Goal: Information Seeking & Learning: Understand process/instructions

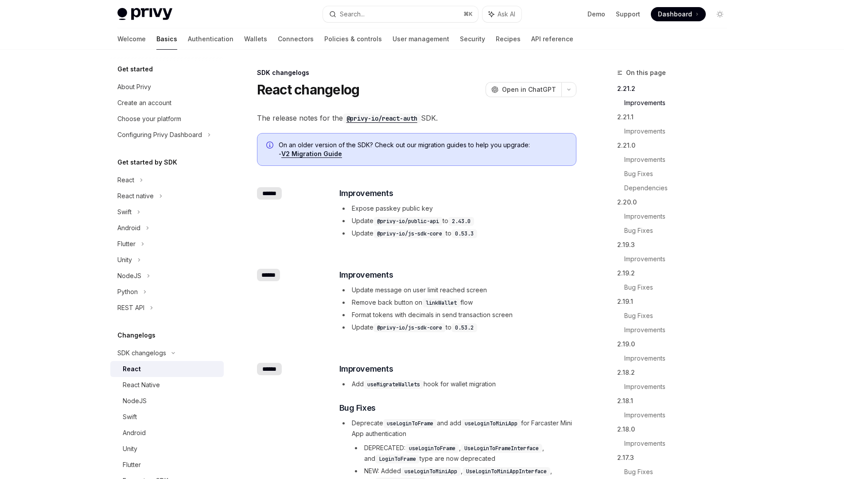
click at [322, 154] on link "V2 Migration Guide" at bounding box center [311, 154] width 61 height 8
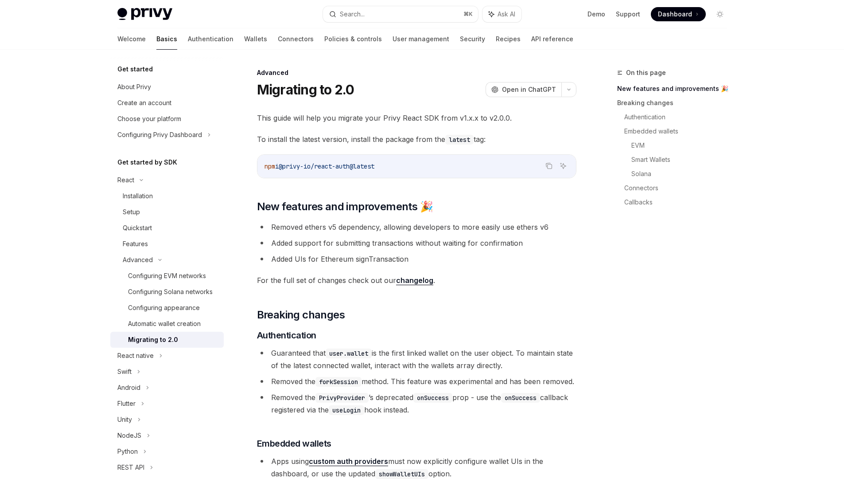
click at [397, 160] on div "npm i @privy-io/react-auth@latest" at bounding box center [416, 166] width 319 height 23
drag, startPoint x: 392, startPoint y: 165, endPoint x: 289, endPoint y: 165, distance: 102.4
click at [289, 165] on code "npm i @privy-io/react-auth@latest" at bounding box center [417, 166] width 304 height 11
copy span "privy-io/react-auth@latest"
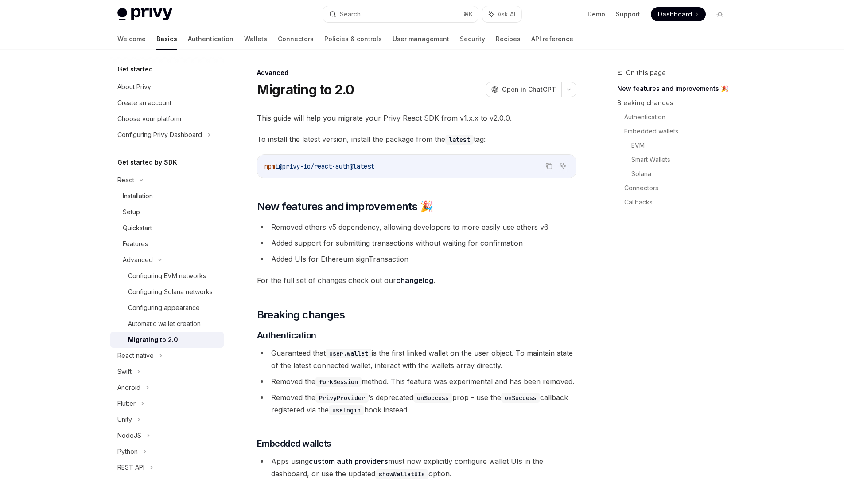
drag, startPoint x: 398, startPoint y: 167, endPoint x: 288, endPoint y: 168, distance: 110.8
click at [288, 168] on code "npm i @privy-io/react-auth@latest" at bounding box center [417, 166] width 304 height 11
copy span "@privy-io/react-auth@latest"
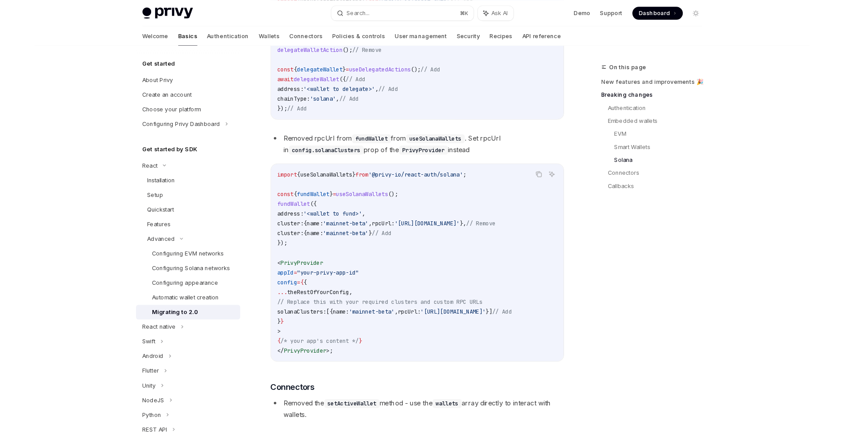
scroll to position [2101, 0]
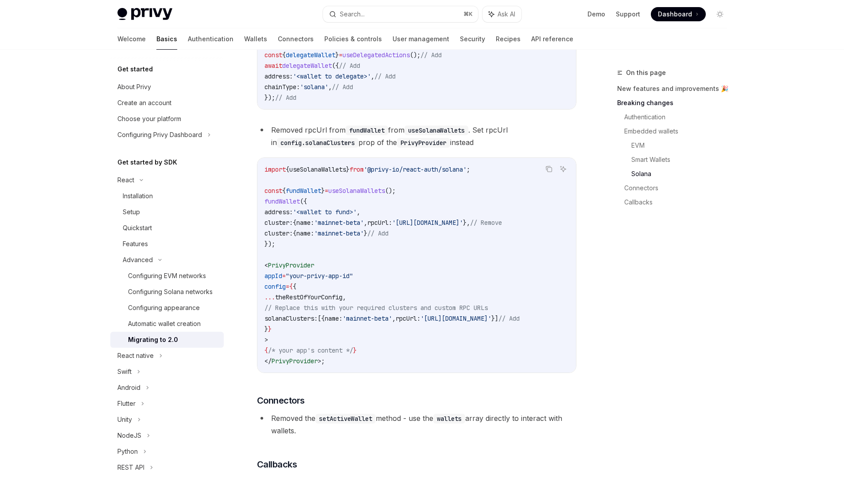
click at [358, 222] on code "import { useSolanaWallets } from '@privy-io/react-auth/solana' ; const { fundWa…" at bounding box center [417, 265] width 304 height 202
type textarea "*"
